Goal: Navigation & Orientation: Find specific page/section

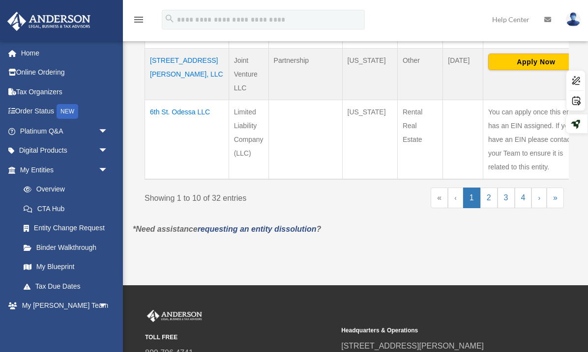
scroll to position [859, 0]
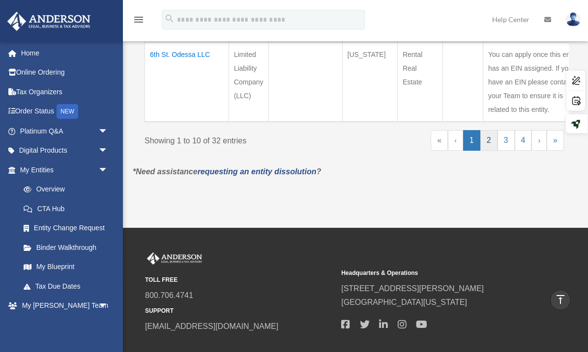
click at [492, 151] on link "2" at bounding box center [488, 140] width 17 height 21
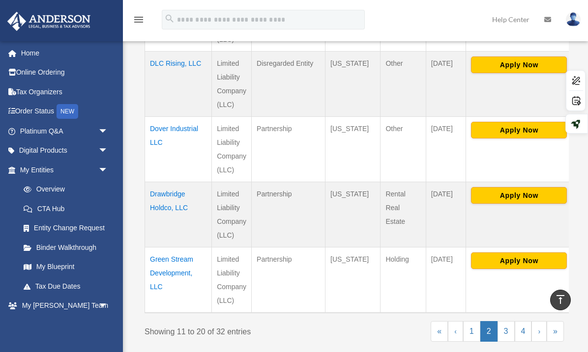
scroll to position [676, 0]
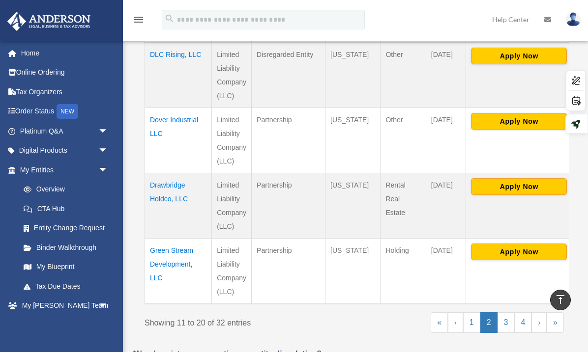
click at [167, 184] on td "Drawbridge Holdco, LLC" at bounding box center [178, 205] width 67 height 65
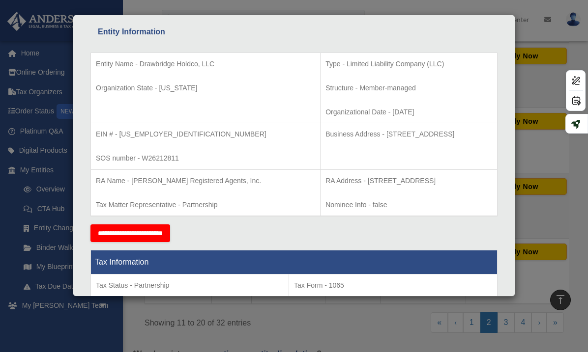
scroll to position [179, 0]
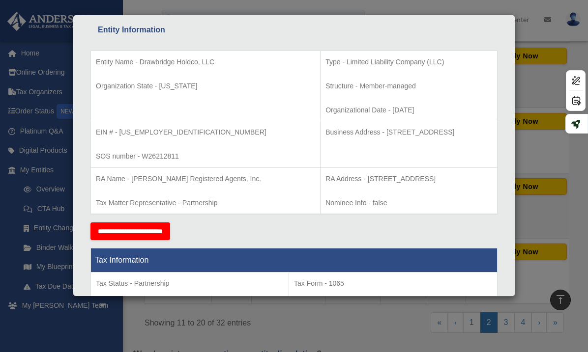
click at [571, 265] on div "Details × Articles Sent Organizational Date" at bounding box center [294, 176] width 588 height 352
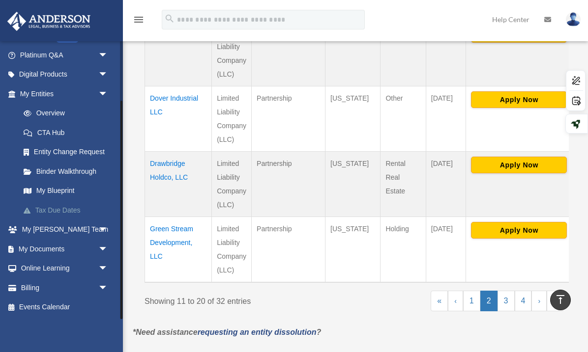
scroll to position [702, 0]
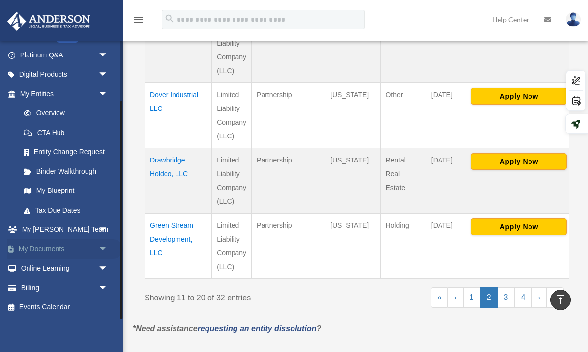
click at [65, 253] on link "My Documents arrow_drop_down" at bounding box center [65, 249] width 116 height 20
click at [98, 248] on span "arrow_drop_down" at bounding box center [108, 249] width 20 height 20
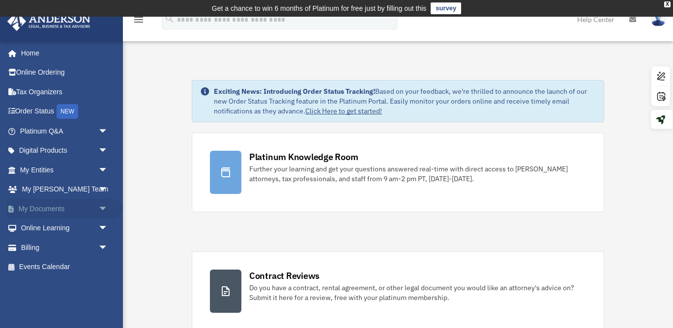
click at [60, 214] on link "My Documents arrow_drop_down" at bounding box center [65, 209] width 116 height 20
click at [101, 211] on span "arrow_drop_down" at bounding box center [108, 209] width 20 height 20
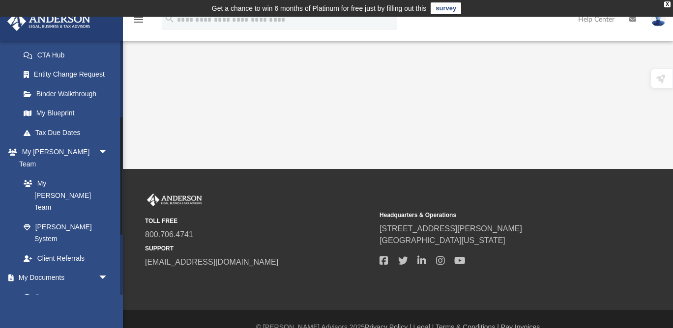
scroll to position [165, 0]
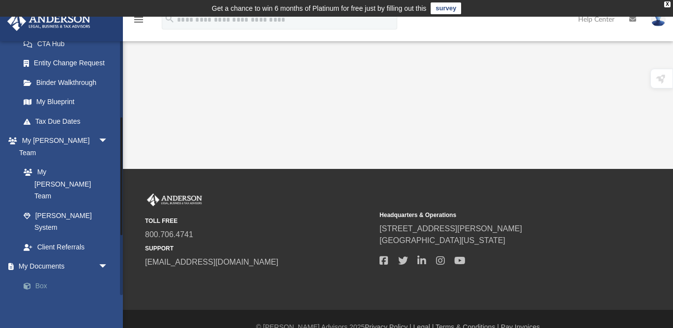
click at [64, 276] on link "Box" at bounding box center [68, 286] width 109 height 20
click at [48, 276] on link "Box" at bounding box center [68, 286] width 109 height 20
click at [47, 276] on link "Box" at bounding box center [68, 286] width 109 height 20
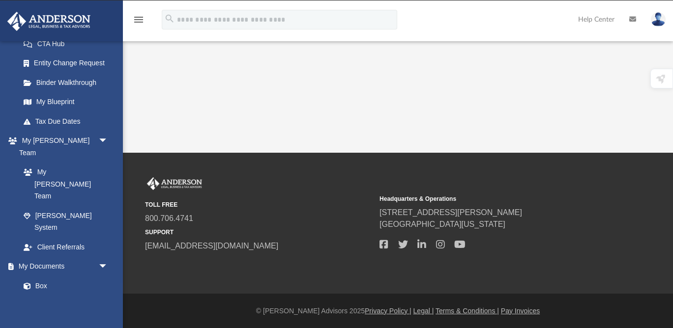
scroll to position [0, 0]
